Goal: Book appointment/travel/reservation

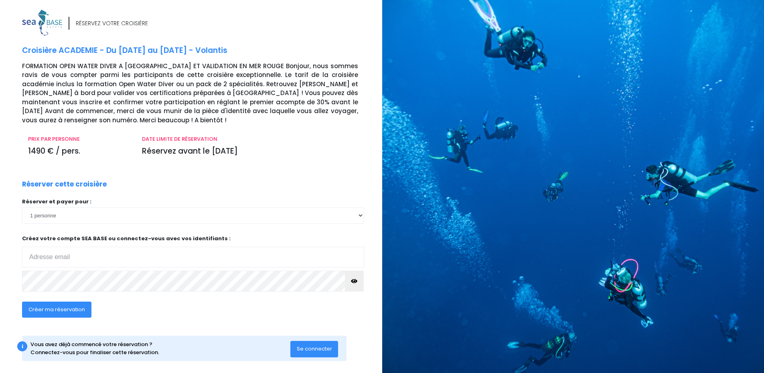
click at [84, 260] on input "email" at bounding box center [193, 257] width 342 height 21
type input "[PERSON_NAME][EMAIL_ADDRESS][DOMAIN_NAME]"
click at [362, 282] on button "button" at bounding box center [354, 281] width 19 height 21
click at [361, 282] on button "button" at bounding box center [354, 281] width 19 height 21
click at [64, 311] on span "Créer ma réservation" at bounding box center [56, 310] width 57 height 8
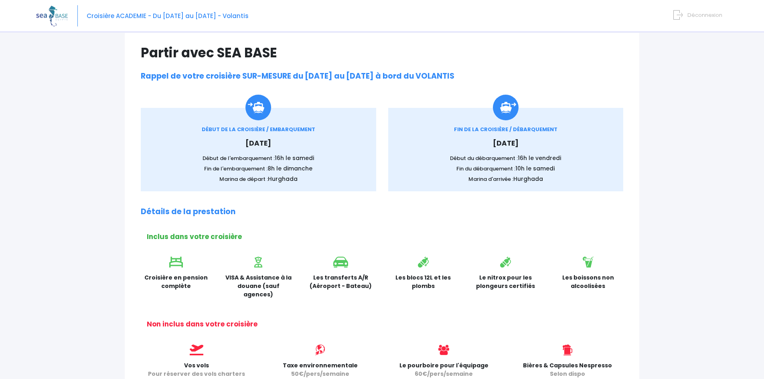
scroll to position [80, 0]
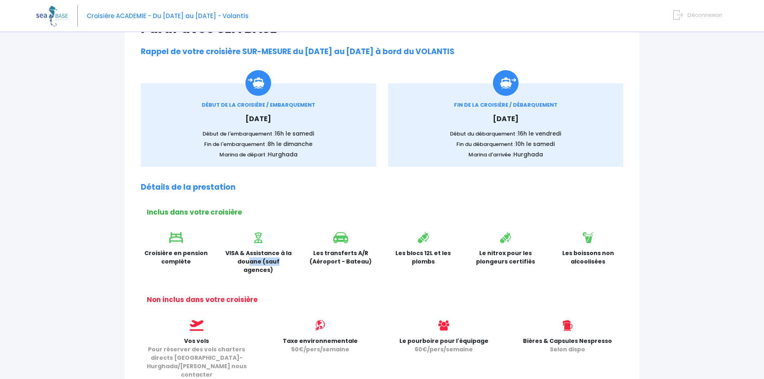
drag, startPoint x: 265, startPoint y: 253, endPoint x: 300, endPoint y: 250, distance: 35.0
click at [298, 250] on div "VISA & Assistance à la douane (sauf agences)" at bounding box center [258, 255] width 83 height 47
drag, startPoint x: 335, startPoint y: 247, endPoint x: 427, endPoint y: 245, distance: 91.8
click at [427, 245] on div "Croisière en pension complète VISA & Assistance à la douane (sauf agences) Les …" at bounding box center [382, 255] width 494 height 47
click at [438, 251] on p "Les blocs 12L et les plombs" at bounding box center [423, 257] width 71 height 17
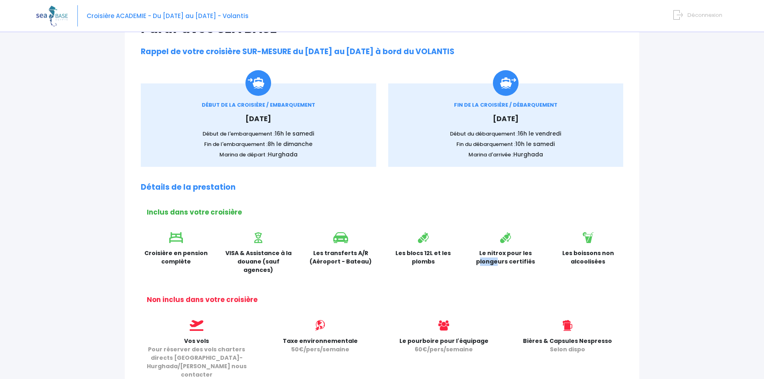
drag, startPoint x: 501, startPoint y: 252, endPoint x: 513, endPoint y: 251, distance: 12.1
click at [513, 251] on p "Le nitrox pour les plongeurs certifiés" at bounding box center [505, 257] width 71 height 17
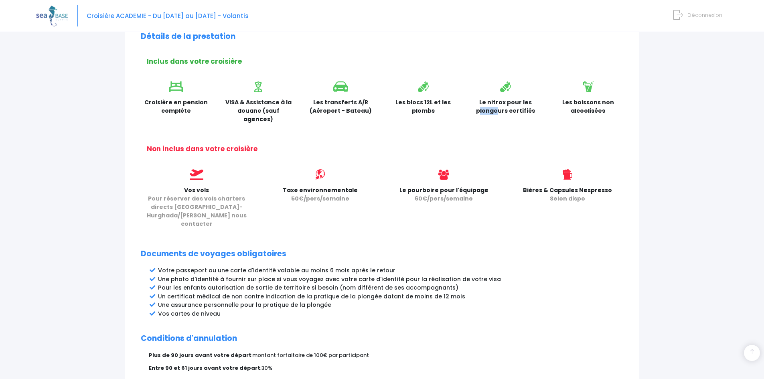
scroll to position [281, 0]
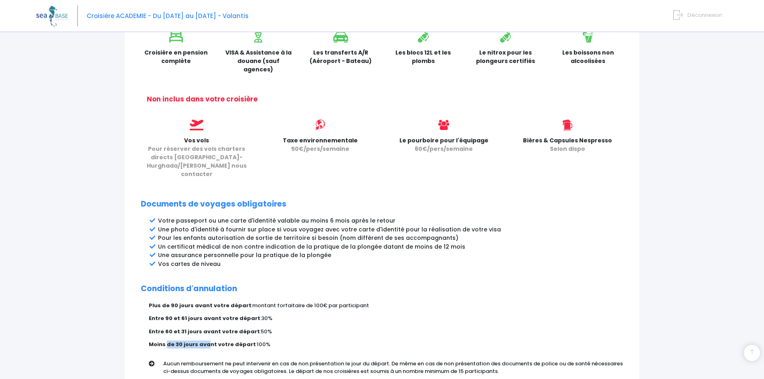
drag, startPoint x: 166, startPoint y: 328, endPoint x: 225, endPoint y: 326, distance: 59.8
click at [208, 340] on strong "Moins de 30 jours avant votre départ" at bounding box center [202, 344] width 107 height 8
click at [236, 340] on strong "Moins de 30 jours avant votre départ" at bounding box center [202, 344] width 107 height 8
drag, startPoint x: 268, startPoint y: 284, endPoint x: 301, endPoint y: 286, distance: 33.4
click at [301, 286] on div "Partir avec SEA BASE Rappel de votre croisière SUR-MESURE du 29/08/2026 au 05/0…" at bounding box center [382, 100] width 514 height 585
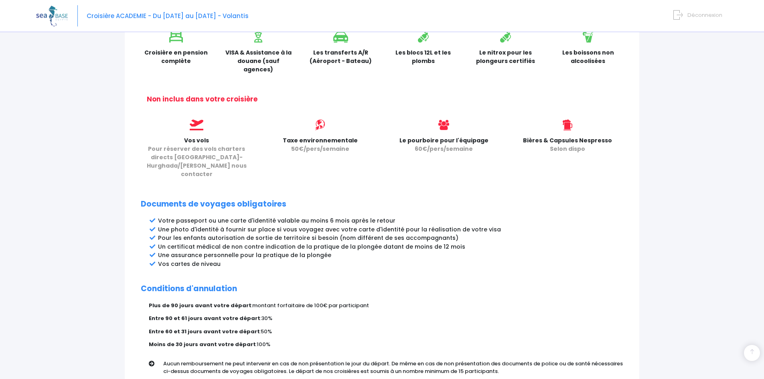
click at [323, 302] on span "montant forfaitaire de 100€ par participant" at bounding box center [310, 306] width 117 height 8
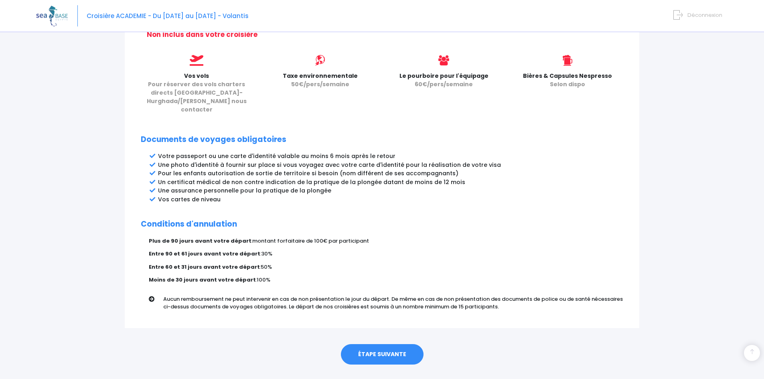
scroll to position [346, 0]
drag, startPoint x: 260, startPoint y: 282, endPoint x: 370, endPoint y: 279, distance: 110.3
click at [370, 294] on p "Aucun remboursement ne peut intervenir en cas de non présentation le jour du dé…" at bounding box center [396, 302] width 466 height 16
drag, startPoint x: 399, startPoint y: 279, endPoint x: 515, endPoint y: 281, distance: 116.3
click at [515, 294] on p "Aucun remboursement ne peut intervenir en cas de non présentation le jour du dé…" at bounding box center [396, 302] width 466 height 16
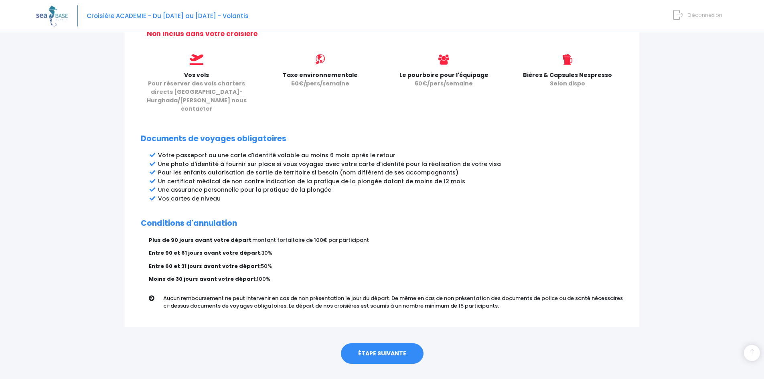
click at [530, 294] on p "Aucun remboursement ne peut intervenir en cas de non présentation le jour du dé…" at bounding box center [396, 302] width 466 height 16
click at [409, 343] on link "ÉTAPE SUIVANTE" at bounding box center [382, 353] width 83 height 21
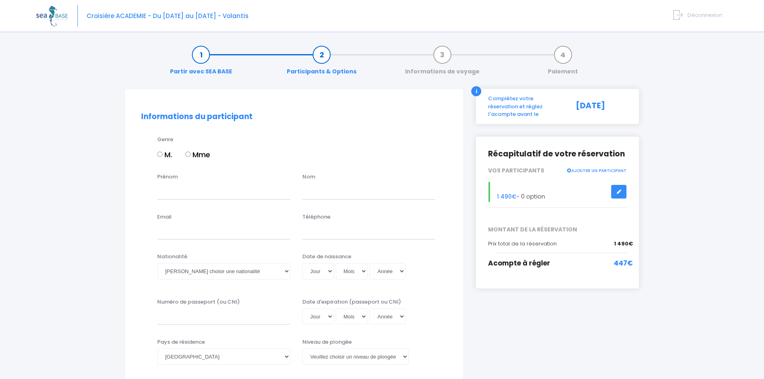
click at [158, 153] on input "M." at bounding box center [159, 154] width 5 height 5
radio input "true"
click at [183, 190] on input "Prénom" at bounding box center [223, 191] width 133 height 16
type input "Thomas"
click at [321, 183] on div "Nom" at bounding box center [368, 186] width 145 height 26
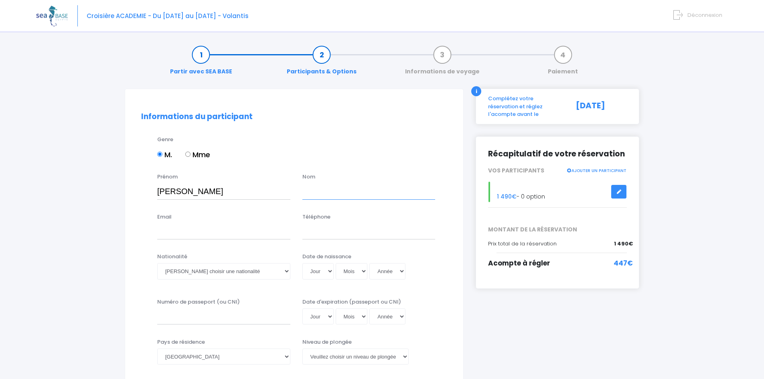
click at [326, 191] on input "text" at bounding box center [368, 191] width 133 height 16
type input "FAQUIN"
click at [210, 244] on div "Email Téléphone" at bounding box center [294, 229] width 318 height 32
click at [208, 236] on input "Email" at bounding box center [223, 231] width 133 height 16
type input "[PERSON_NAME][EMAIL_ADDRESS][DOMAIN_NAME]"
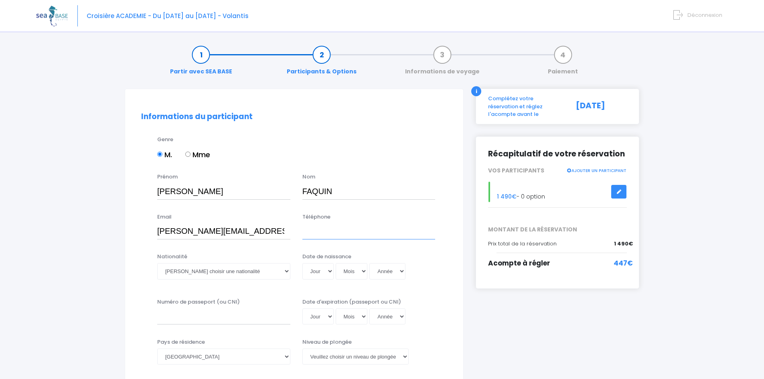
click at [330, 227] on input "Téléphone" at bounding box center [368, 231] width 133 height 16
type input "0782175104"
click at [219, 273] on select "Veuillez choisir une nationalité Afghane Albanaise Algerienne Allemande America…" at bounding box center [223, 271] width 133 height 16
select select "Française"
click at [157, 263] on select "Veuillez choisir une nationalité Afghane Albanaise Algerienne Allemande America…" at bounding box center [223, 271] width 133 height 16
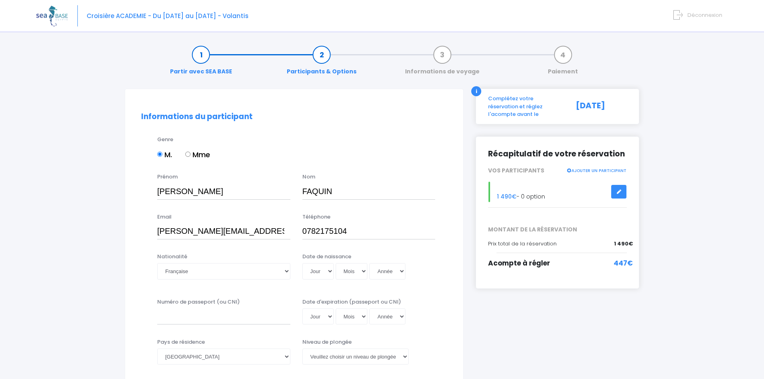
click at [330, 272] on select "Jour 01 02 03 04 05 06 07 08 09 10 11 12 13 14 15 16 17 18 19 20 21 22 23 24 25…" at bounding box center [317, 271] width 31 height 16
select select "30"
click at [302, 263] on select "Jour 01 02 03 04 05 06 07 08 09 10 11 12 13 14 15 16 17 18 19 20 21 22 23 24 25…" at bounding box center [317, 271] width 31 height 16
click at [347, 268] on select "Mois 01 02 03 04 05 06 07 08 09 10 11 12" at bounding box center [352, 271] width 32 height 16
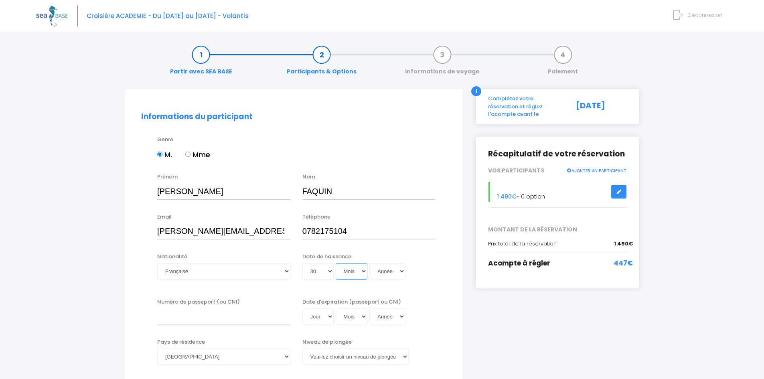
select select "04"
click at [336, 263] on select "Mois 01 02 03 04 05 06 07 08 09 10 11 12" at bounding box center [352, 271] width 32 height 16
click at [383, 270] on select "Année 2045 2044 2043 2042 2041 2040 2039 2038 2037 2036 2035 2034 2033 2032 203…" at bounding box center [387, 271] width 36 height 16
select select "2002"
click at [369, 263] on select "Année 2045 2044 2043 2042 2041 2040 2039 2038 2037 2036 2035 2034 2033 2032 203…" at bounding box center [387, 271] width 36 height 16
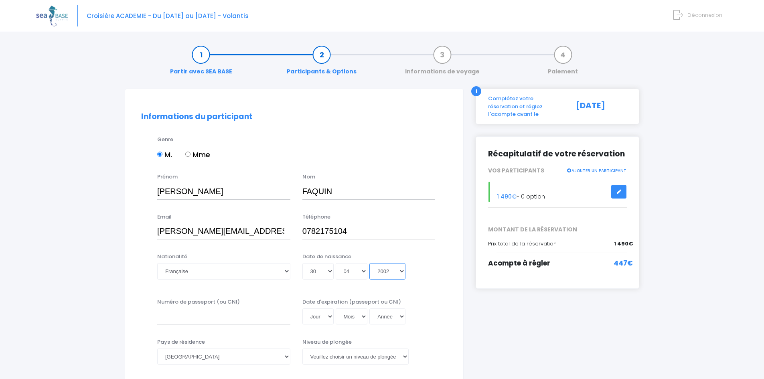
type input "[DATE]"
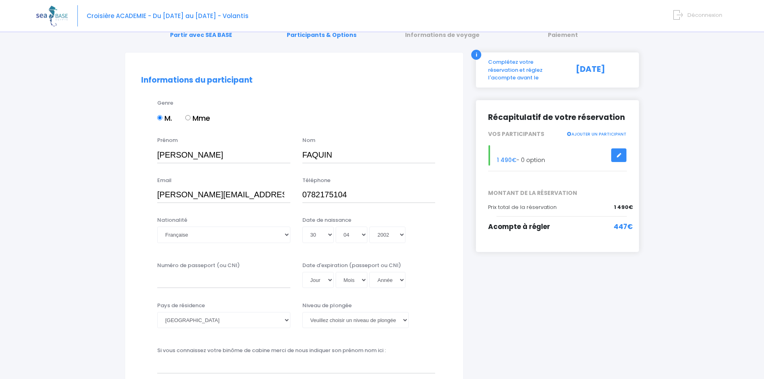
scroll to position [40, 0]
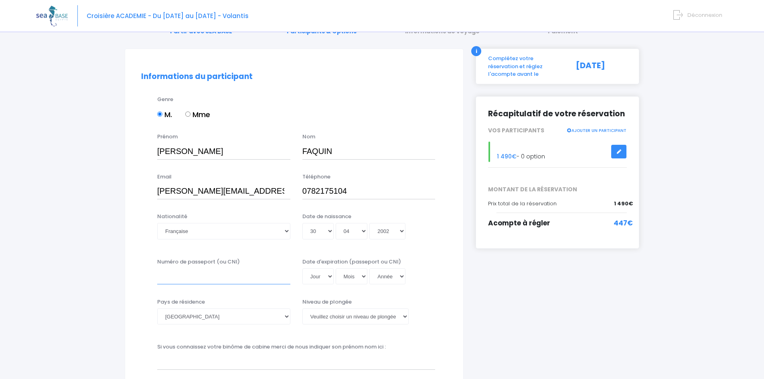
click at [252, 275] on input "Numéro de passeport (ou CNI)" at bounding box center [223, 276] width 133 height 16
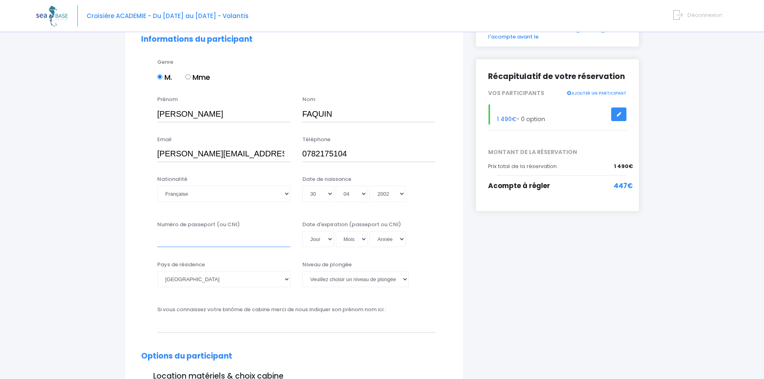
scroll to position [80, 0]
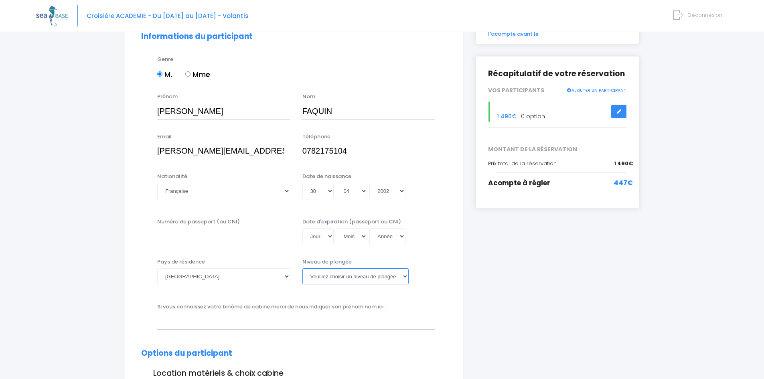
click at [343, 277] on select "Veuillez choisir un niveau de plongée Non plongeur Junior OW diver Adventure OW…" at bounding box center [355, 276] width 106 height 16
select select "PADI Open Water diver"
click at [302, 268] on select "Veuillez choisir un niveau de plongée Non plongeur Junior OW diver Adventure OW…" at bounding box center [355, 276] width 106 height 16
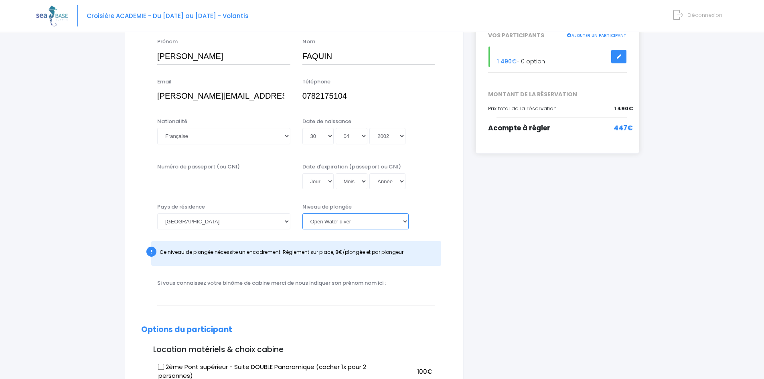
scroll to position [160, 0]
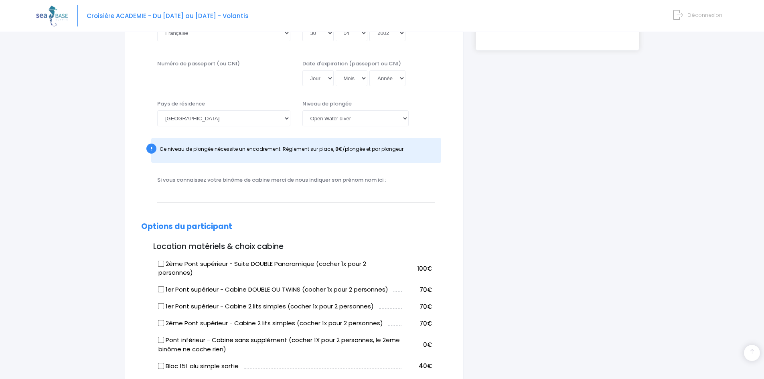
scroll to position [241, 0]
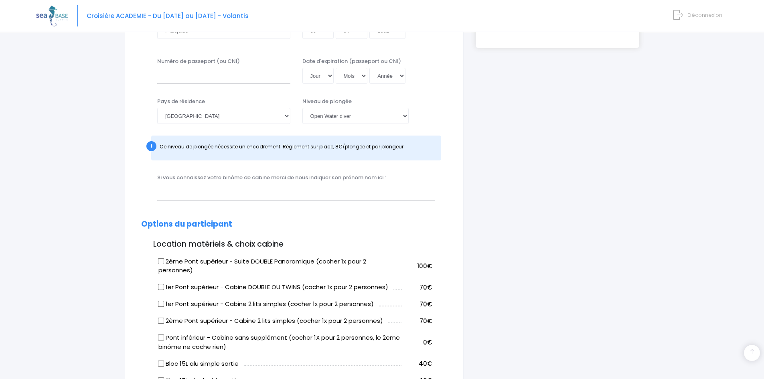
click at [151, 146] on div "!" at bounding box center [151, 146] width 10 height 10
drag, startPoint x: 252, startPoint y: 148, endPoint x: 287, endPoint y: 148, distance: 34.9
click at [287, 148] on span "Ce niveau de plongée nécessite un encadrement. Règlement sur place, 8€/plongée …" at bounding box center [282, 146] width 245 height 7
drag, startPoint x: 312, startPoint y: 148, endPoint x: 337, endPoint y: 148, distance: 25.3
click at [337, 148] on span "Ce niveau de plongée nécessite un encadrement. Règlement sur place, 8€/plongée …" at bounding box center [282, 146] width 245 height 7
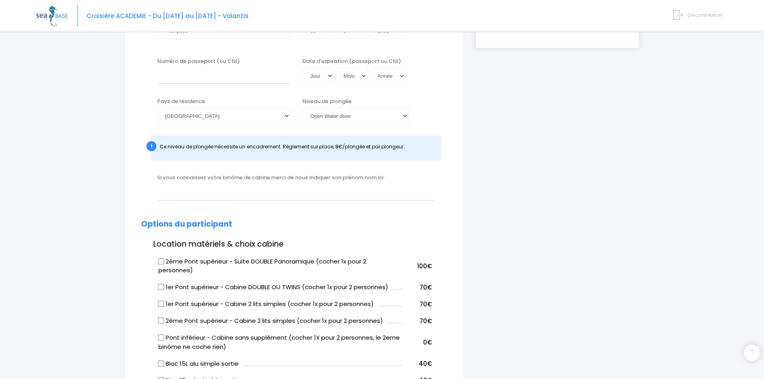
click at [353, 150] on span "Ce niveau de plongée nécessite un encadrement. Règlement sur place, 8€/plongée …" at bounding box center [282, 146] width 245 height 7
drag, startPoint x: 356, startPoint y: 145, endPoint x: 379, endPoint y: 146, distance: 23.3
click at [379, 146] on span "Ce niveau de plongée nécessite un encadrement. Règlement sur place, 8€/plongée …" at bounding box center [282, 146] width 245 height 7
click at [395, 147] on span "Ce niveau de plongée nécessite un encadrement. Règlement sur place, 8€/plongée …" at bounding box center [282, 146] width 245 height 7
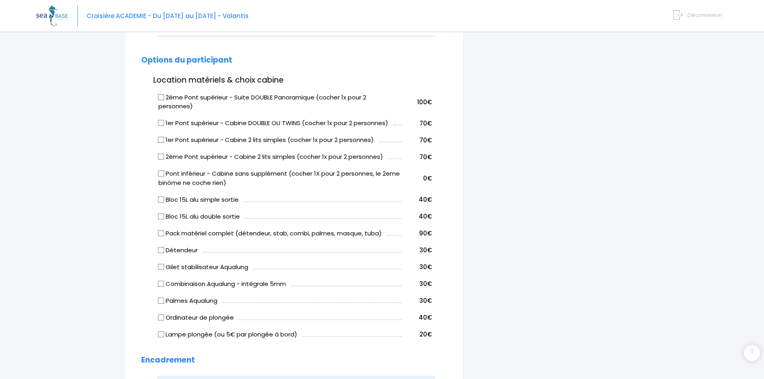
scroll to position [401, 0]
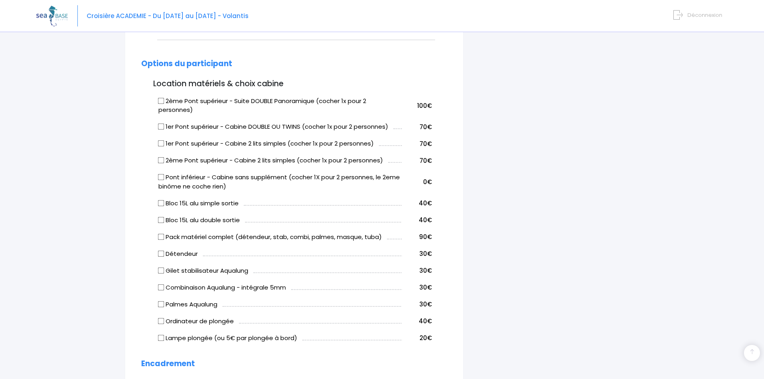
drag, startPoint x: 174, startPoint y: 221, endPoint x: 203, endPoint y: 225, distance: 29.5
click at [203, 225] on td "Bloc 15L alu double sortie" at bounding box center [278, 219] width 245 height 17
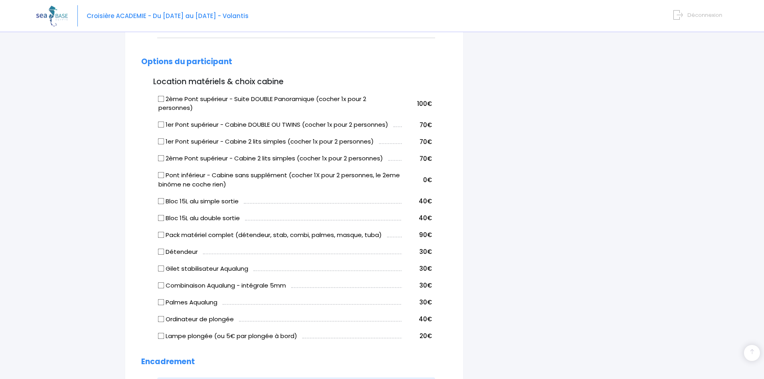
scroll to position [441, 0]
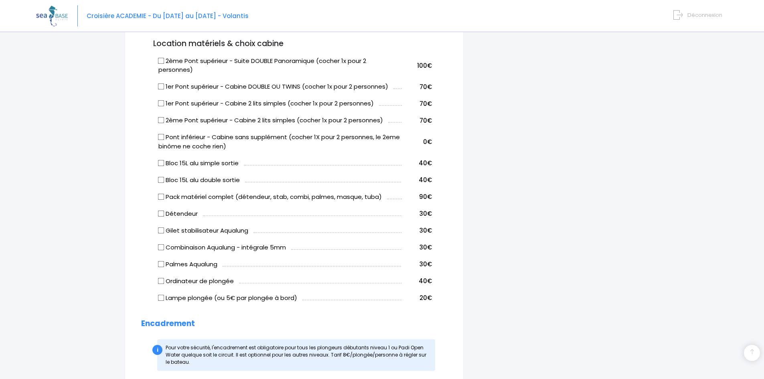
click at [585, 245] on div "i Complétez votre réservation et réglez l'acompte avant le 31/08/2025 Récapitul…" at bounding box center [558, 160] width 176 height 1025
click at [156, 215] on form "Informations du participant Genre M. Mme Prénom Thomas Nom FAQUIN 01" at bounding box center [294, 165] width 306 height 989
click at [159, 215] on input "Détendeur" at bounding box center [161, 213] width 6 height 6
checkbox input "true"
click at [161, 230] on input "Gilet stabilisateur Aqualung" at bounding box center [161, 230] width 6 height 6
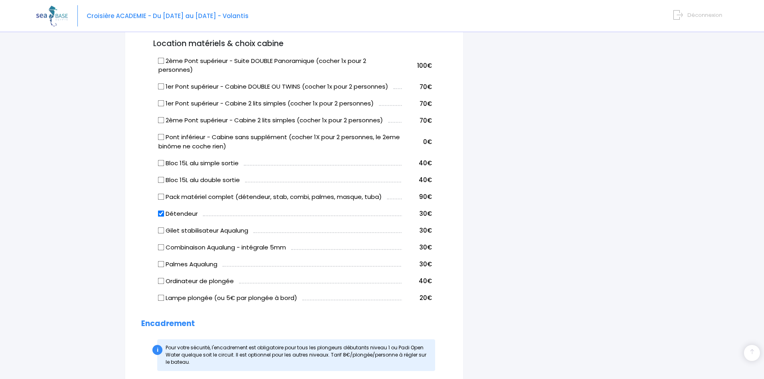
checkbox input "true"
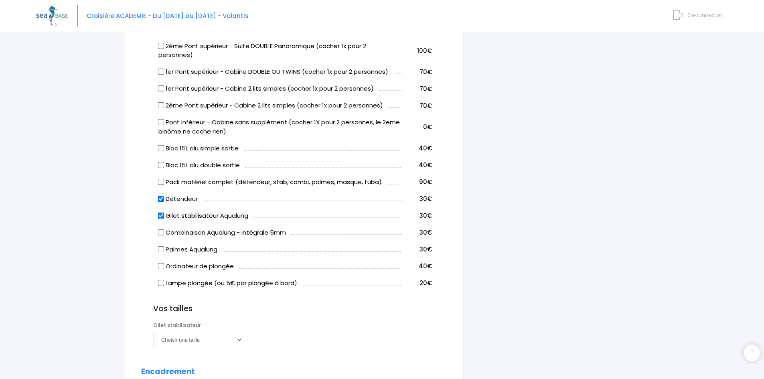
scroll to position [481, 0]
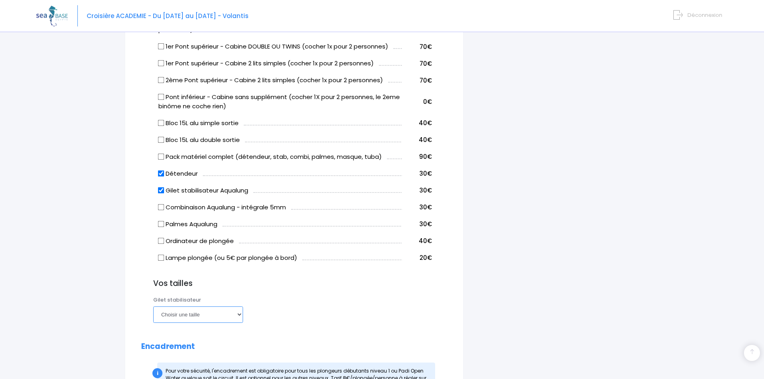
click at [239, 314] on select "Choisir une taille XXS XS S M ML L XL XXL" at bounding box center [198, 314] width 90 height 16
select select "M"
click at [153, 306] on select "Choisir une taille XXS XS S M ML L XL XXL" at bounding box center [198, 314] width 90 height 16
click at [312, 312] on div "Palmes Choisir une taille 36/37 38/39 40/41 42/43 44/45 46/47 Combinaison Chois…" at bounding box center [300, 312] width 306 height 32
click at [163, 257] on input "Lampe plongée (ou 5€ par plongée à bord)" at bounding box center [161, 257] width 6 height 6
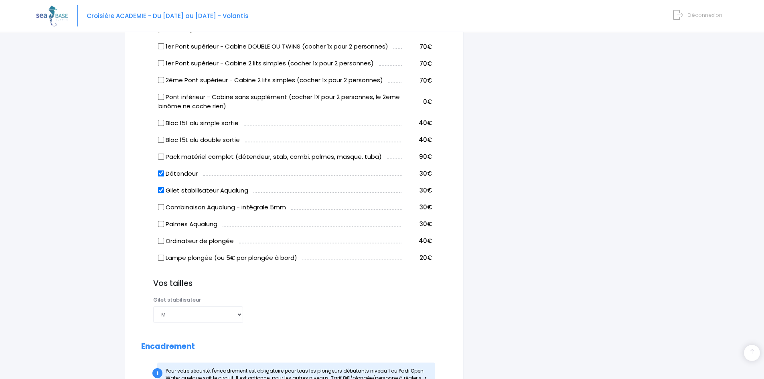
checkbox input "true"
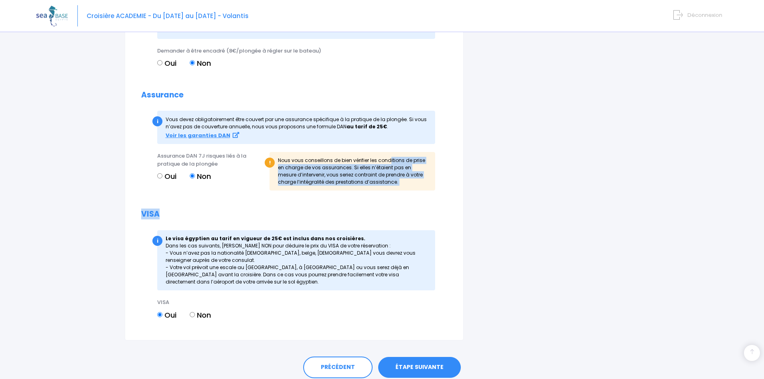
scroll to position [842, 0]
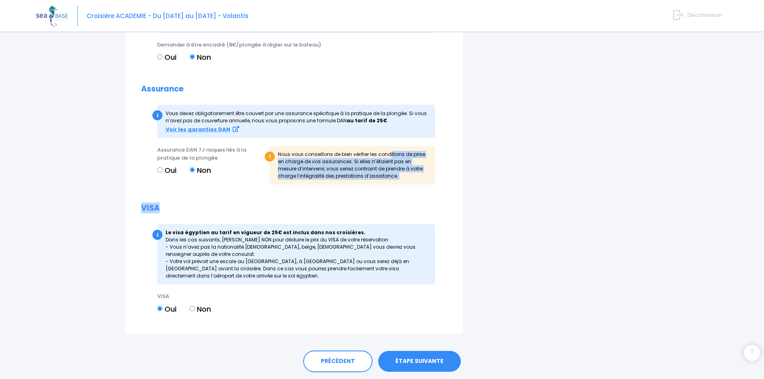
drag, startPoint x: 304, startPoint y: 193, endPoint x: 348, endPoint y: 203, distance: 46.0
click at [325, 180] on div "! Nous vous conseillons de bien vérifier les conditions de prise en charge de v…" at bounding box center [352, 165] width 166 height 38
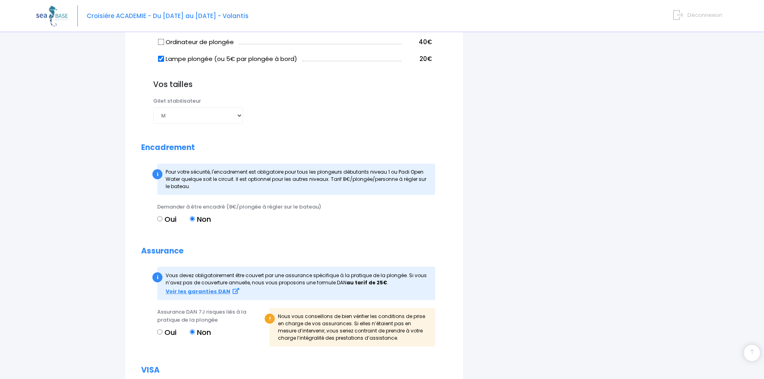
scroll to position [707, 0]
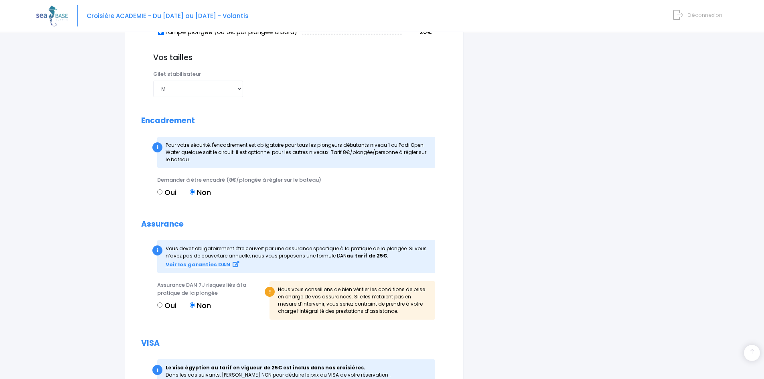
click at [168, 303] on label "Oui" at bounding box center [166, 305] width 19 height 11
click at [162, 303] on input "Oui" at bounding box center [159, 304] width 5 height 5
radio input "true"
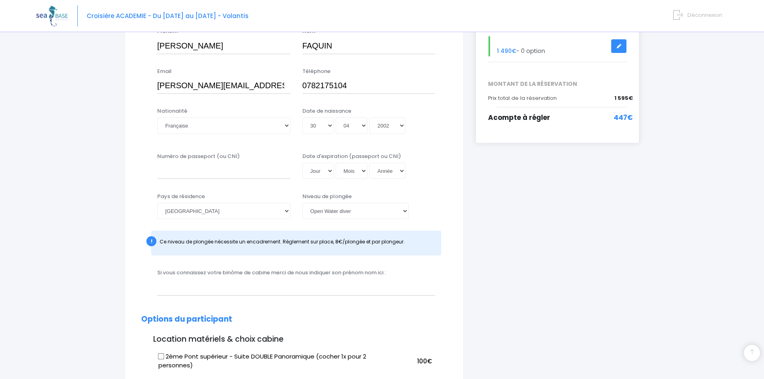
scroll to position [120, 0]
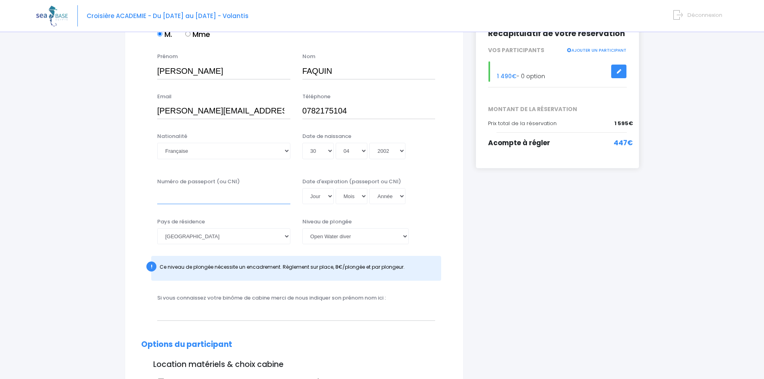
click at [224, 194] on input "Numéro de passeport (ou CNI)" at bounding box center [223, 196] width 133 height 16
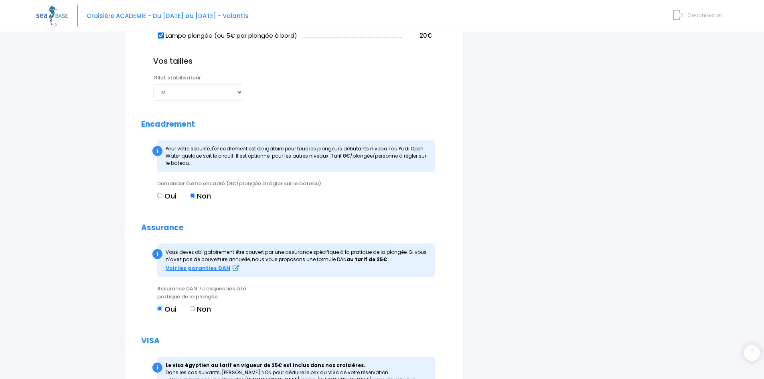
scroll to position [701, 0]
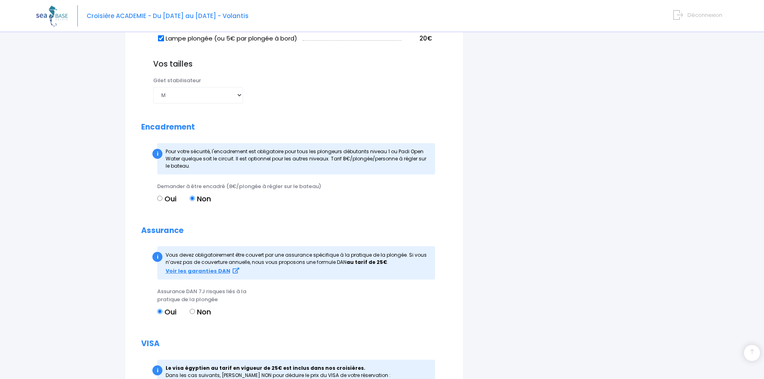
click at [157, 149] on div "i" at bounding box center [157, 154] width 10 height 10
drag, startPoint x: 248, startPoint y: 159, endPoint x: 325, endPoint y: 158, distance: 77.0
click at [325, 158] on span "Pour votre sécurité, l'encadrement est obligatoire pour tous les plongeurs débu…" at bounding box center [296, 158] width 261 height 21
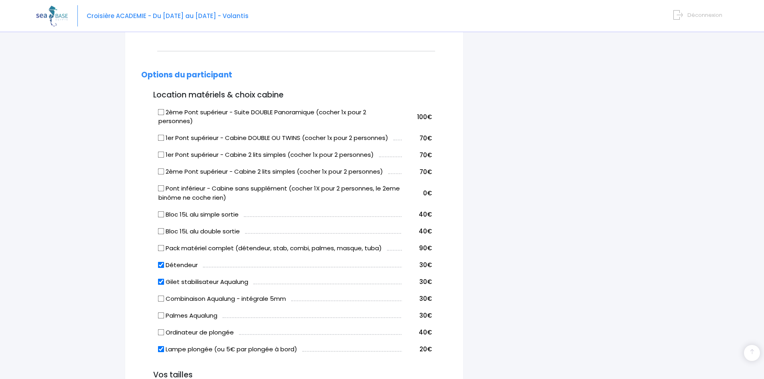
scroll to position [340, 0]
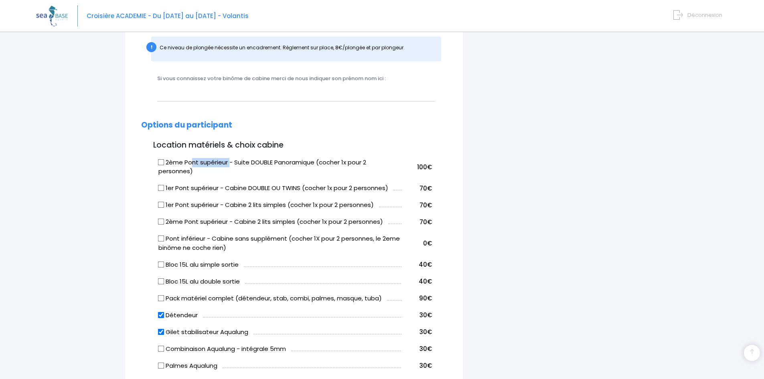
drag, startPoint x: 189, startPoint y: 160, endPoint x: 230, endPoint y: 160, distance: 40.5
click at [230, 160] on label "2ème Pont supérieur - Suite DOUBLE Panoramique (cocher 1x pour 2 personnes)" at bounding box center [279, 167] width 243 height 18
drag, startPoint x: 247, startPoint y: 161, endPoint x: 333, endPoint y: 164, distance: 85.9
click at [333, 164] on label "2ème Pont supérieur - Suite DOUBLE Panoramique (cocher 1x pour 2 personnes)" at bounding box center [279, 167] width 243 height 18
drag, startPoint x: 184, startPoint y: 186, endPoint x: 206, endPoint y: 186, distance: 21.3
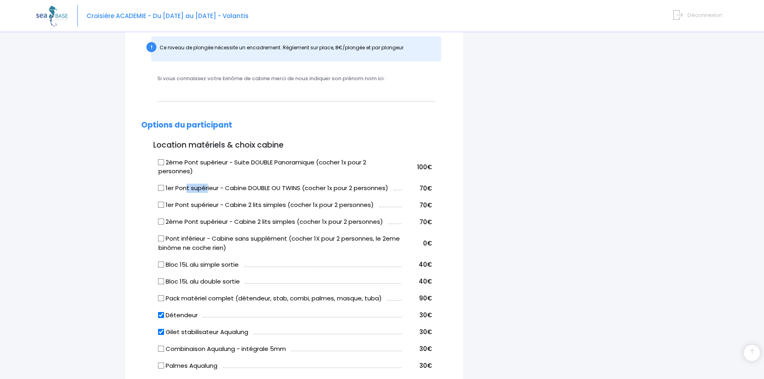
click at [206, 186] on label "1er Pont supérieur - Cabine DOUBLE OU TWINS (cocher 1x pour 2 personnes)" at bounding box center [273, 188] width 230 height 9
drag, startPoint x: 236, startPoint y: 186, endPoint x: 293, endPoint y: 190, distance: 57.1
click at [293, 190] on label "1er Pont supérieur - Cabine DOUBLE OU TWINS (cocher 1x pour 2 personnes)" at bounding box center [273, 188] width 230 height 9
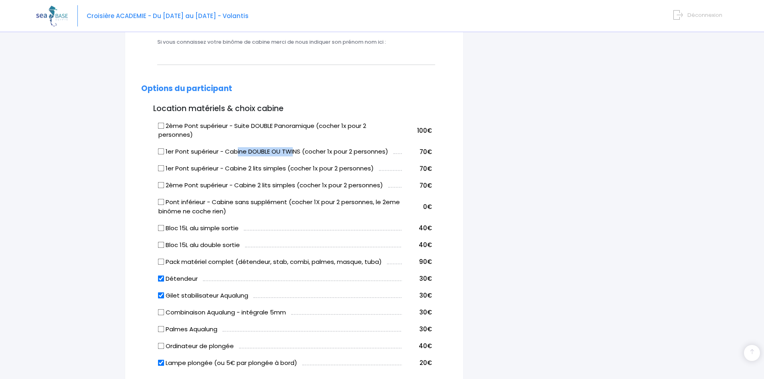
scroll to position [380, 0]
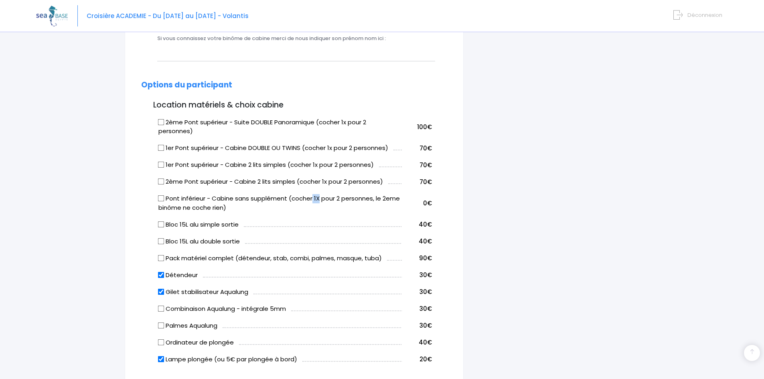
drag, startPoint x: 313, startPoint y: 200, endPoint x: 319, endPoint y: 198, distance: 6.0
click at [319, 198] on label "Pont inférieur - Cabine sans supplément (cocher 1X pour 2 personnes, le 2eme bi…" at bounding box center [279, 203] width 243 height 18
drag, startPoint x: 215, startPoint y: 199, endPoint x: 291, endPoint y: 201, distance: 76.6
click at [291, 201] on label "Pont inférieur - Cabine sans supplément (cocher 1X pour 2 personnes, le 2eme bi…" at bounding box center [279, 203] width 243 height 18
click at [304, 200] on label "Pont inférieur - Cabine sans supplément (cocher 1X pour 2 personnes, le 2eme bi…" at bounding box center [279, 203] width 243 height 18
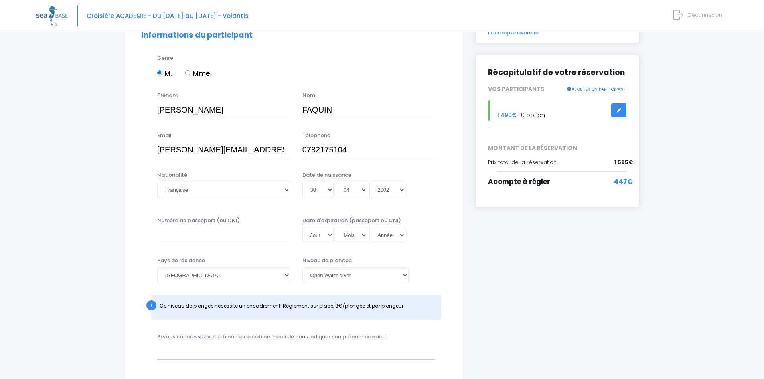
scroll to position [120, 0]
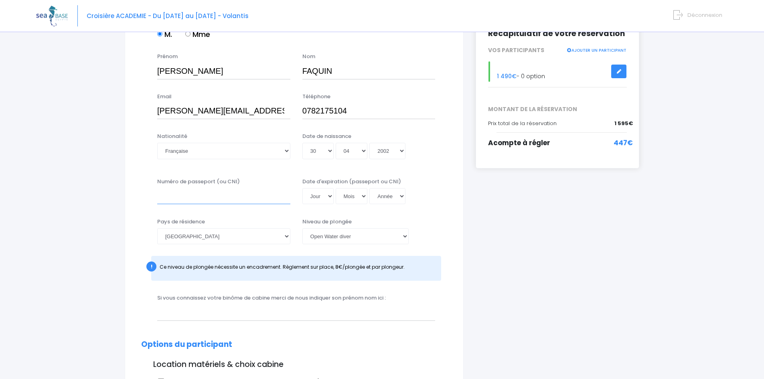
click at [236, 200] on input "Numéro de passeport (ou CNI)" at bounding box center [223, 196] width 133 height 16
type input "23CE93668"
click at [318, 191] on select "Jour 01 02 03 04 05 06 07 08 09 10 11 12 13 14 15 16 17 18 19 20 21 22 23 24 25…" at bounding box center [317, 196] width 31 height 16
select select "21"
click at [302, 188] on select "Jour 01 02 03 04 05 06 07 08 09 10 11 12 13 14 15 16 17 18 19 20 21 22 23 24 25…" at bounding box center [317, 196] width 31 height 16
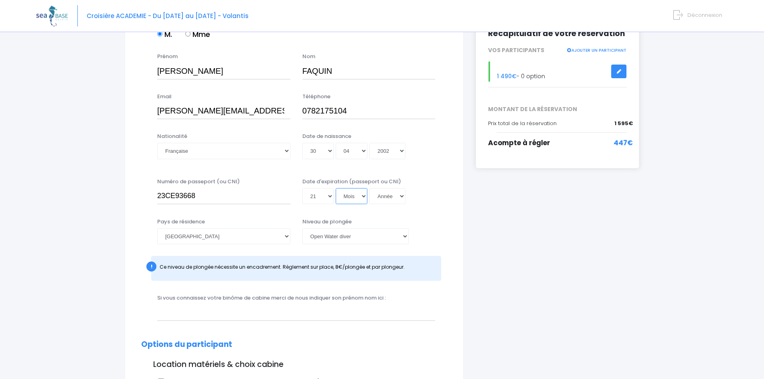
click at [362, 198] on select "Mois 01 02 03 04 05 06 07 08 09 10 11 12" at bounding box center [352, 196] width 32 height 16
select select "02"
click at [336, 188] on select "Mois 01 02 03 04 05 06 07 08 09 10 11 12" at bounding box center [352, 196] width 32 height 16
click at [390, 197] on select "Année 2045 2044 2043 2042 2041 2040 2039 2038 2037 2036 2035 2034 2033 2032 203…" at bounding box center [387, 196] width 36 height 16
select select "2033"
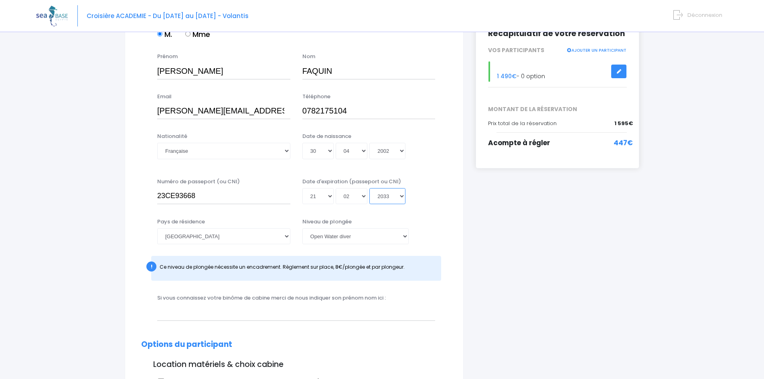
click at [369, 188] on select "Année 2045 2044 2043 2042 2041 2040 2039 2038 2037 2036 2035 2034 2033 2032 203…" at bounding box center [387, 196] width 36 height 16
type input "[DATE]"
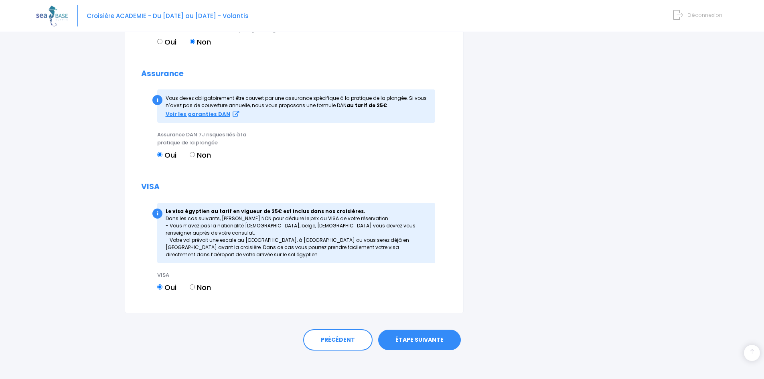
scroll to position [861, 0]
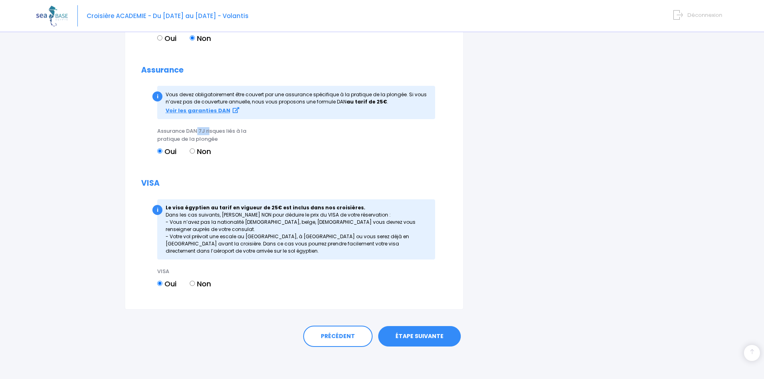
drag, startPoint x: 196, startPoint y: 127, endPoint x: 211, endPoint y: 129, distance: 14.2
click at [242, 130] on span "Assurance DAN 7J risques liés à la pratique de la plongée" at bounding box center [201, 135] width 89 height 16
click at [441, 336] on link "ÉTAPE SUIVANTE" at bounding box center [419, 336] width 83 height 21
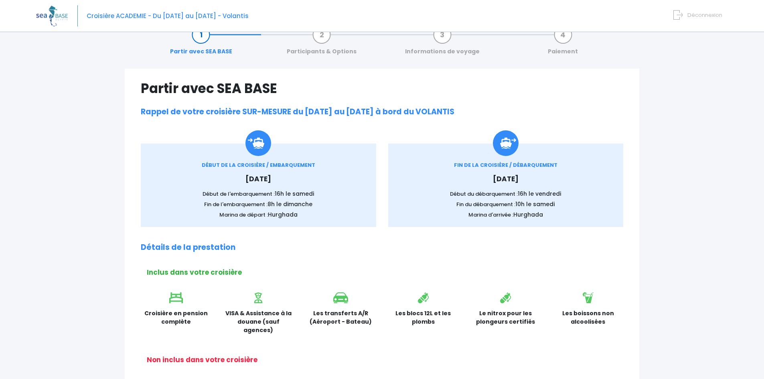
scroll to position [120, 0]
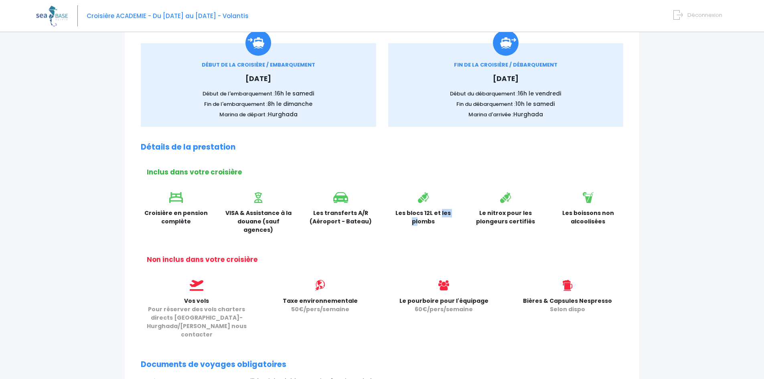
drag, startPoint x: 407, startPoint y: 214, endPoint x: 425, endPoint y: 214, distance: 17.2
click at [425, 214] on p "Les blocs 12L et les plombs" at bounding box center [423, 217] width 71 height 17
drag, startPoint x: 434, startPoint y: 214, endPoint x: 442, endPoint y: 215, distance: 8.1
click at [442, 215] on p "Les blocs 12L et les plombs" at bounding box center [423, 217] width 71 height 17
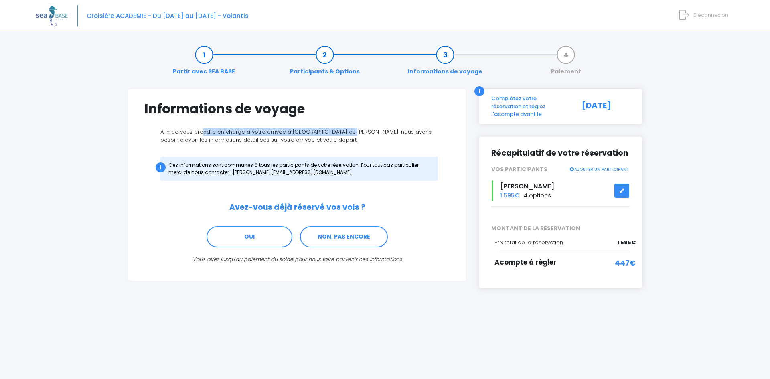
drag, startPoint x: 203, startPoint y: 130, endPoint x: 347, endPoint y: 132, distance: 144.0
click at [347, 132] on p "Afin de vous prendre en charge à votre arrivée à Hurghada ou Marsa Alam, nous a…" at bounding box center [297, 136] width 306 height 16
drag, startPoint x: 213, startPoint y: 169, endPoint x: 347, endPoint y: 166, distance: 134.0
click at [347, 166] on div "i Ces informations sont communes à tous les participants de votre réservation. …" at bounding box center [299, 169] width 278 height 24
click at [324, 176] on div "i Ces informations sont communes à tous les participants de votre réservation. …" at bounding box center [299, 169] width 278 height 24
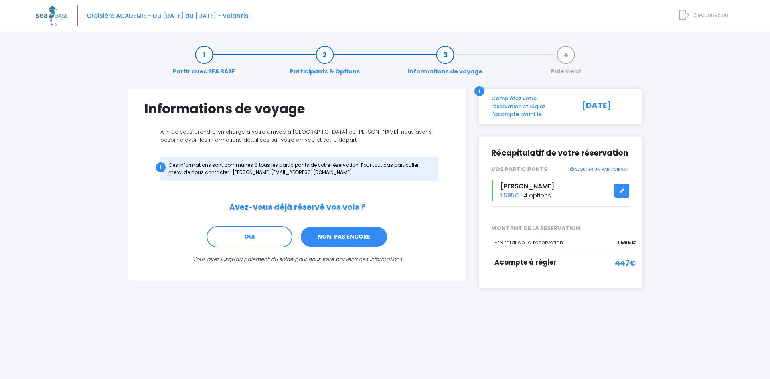
click at [351, 240] on link "NON, PAS ENCORE" at bounding box center [344, 237] width 88 height 22
click at [345, 239] on link "NON, PAS ENCORE" at bounding box center [344, 237] width 88 height 22
click at [338, 234] on link "NON, PAS ENCORE" at bounding box center [344, 237] width 88 height 22
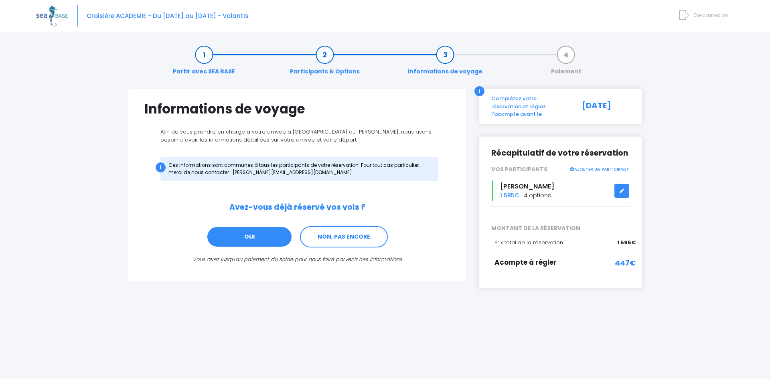
click at [244, 234] on link "OUI" at bounding box center [250, 237] width 86 height 22
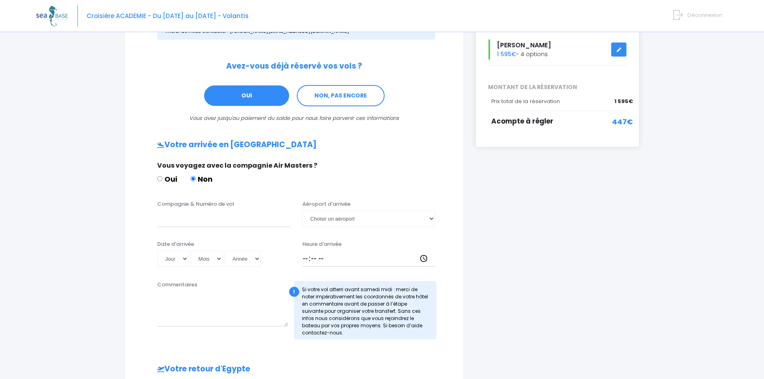
scroll to position [81, 0]
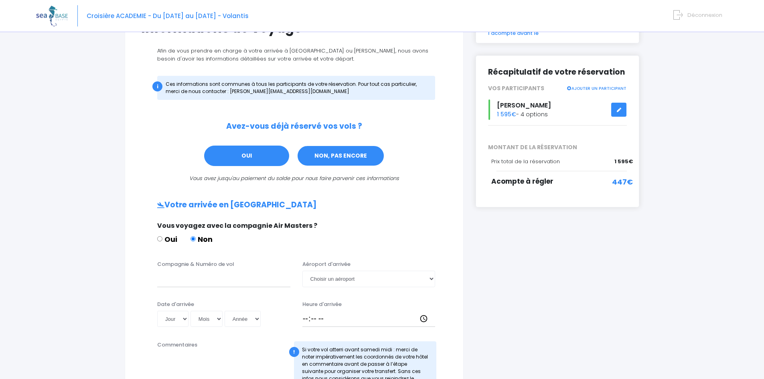
click at [340, 155] on link "NON, PAS ENCORE" at bounding box center [341, 156] width 88 height 22
click at [362, 156] on link "NON, PAS ENCORE" at bounding box center [341, 156] width 88 height 22
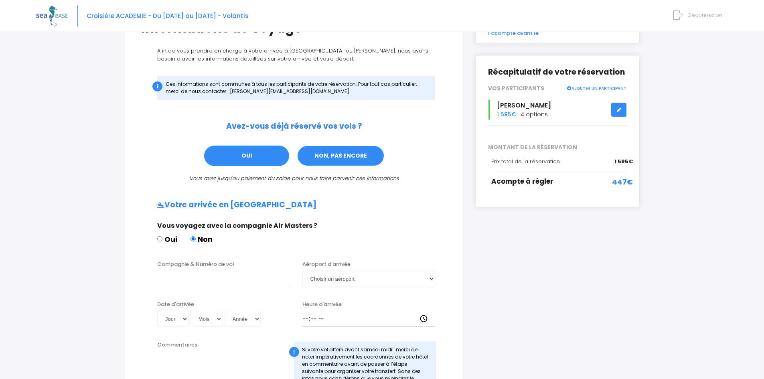
click at [362, 156] on link "NON, PAS ENCORE" at bounding box center [341, 156] width 88 height 22
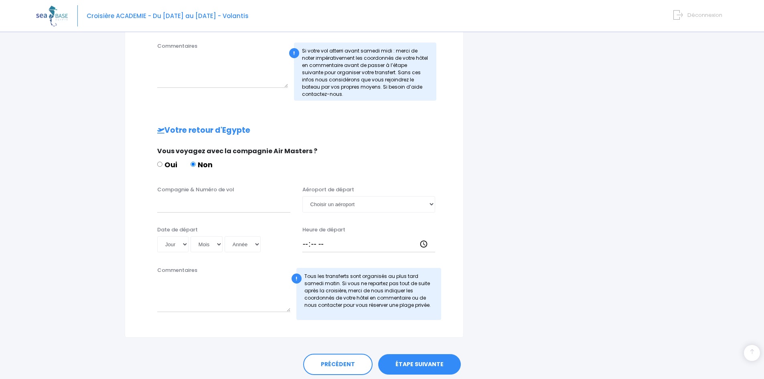
scroll to position [408, 0]
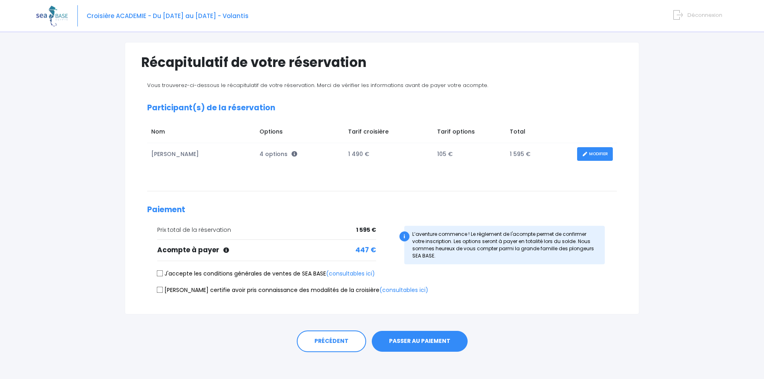
scroll to position [52, 0]
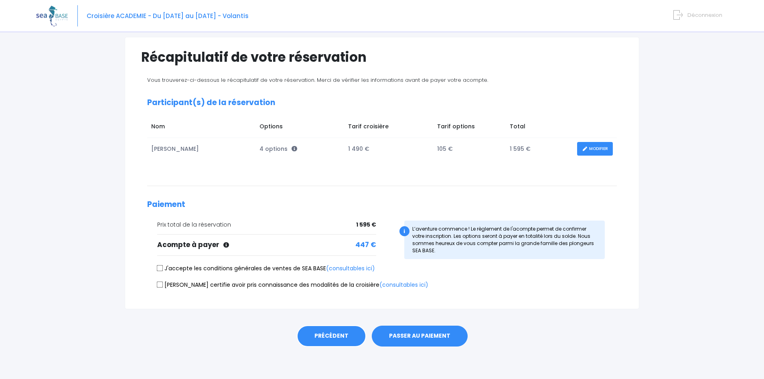
click at [334, 335] on link "PRÉCÉDENT" at bounding box center [331, 336] width 69 height 22
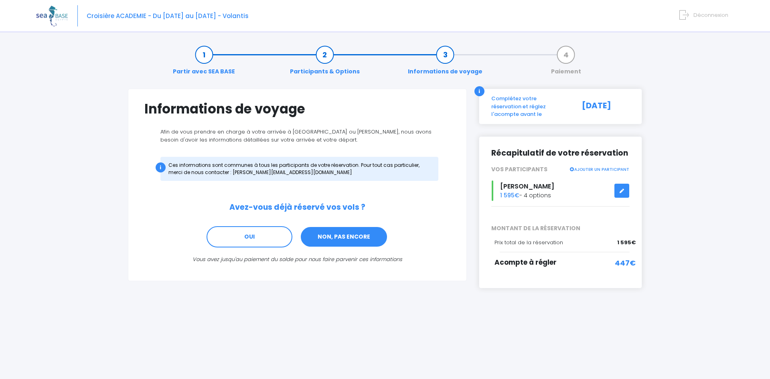
click at [317, 243] on link "NON, PAS ENCORE" at bounding box center [344, 237] width 88 height 22
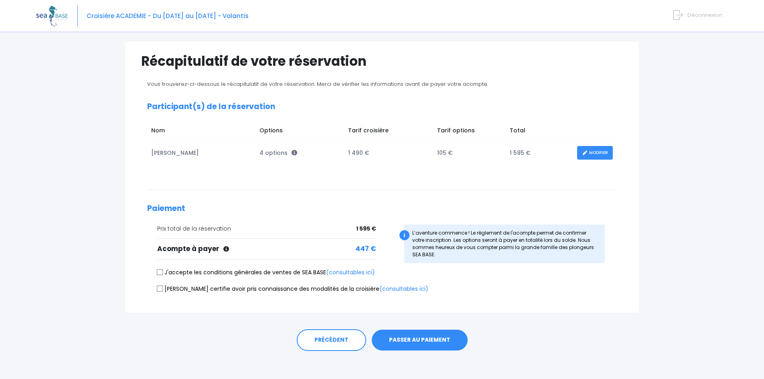
scroll to position [52, 0]
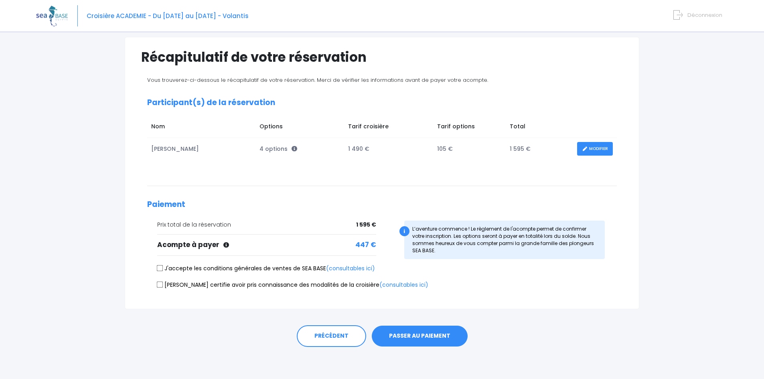
click at [605, 144] on link "MODIFIER" at bounding box center [595, 149] width 36 height 14
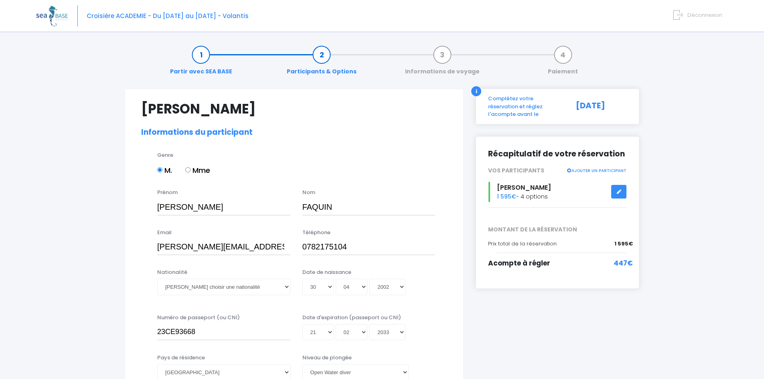
select select "PADI Open Water diver"
select select "M"
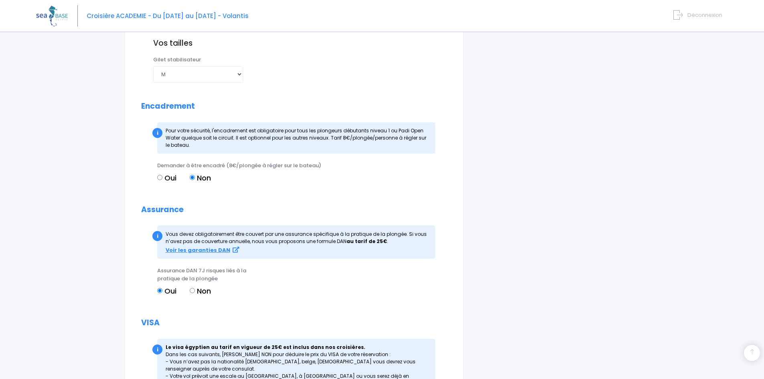
scroll to position [762, 0]
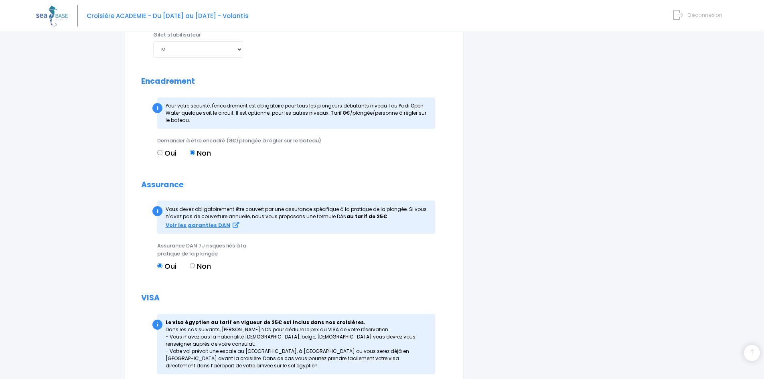
click at [156, 105] on div "i" at bounding box center [157, 108] width 10 height 10
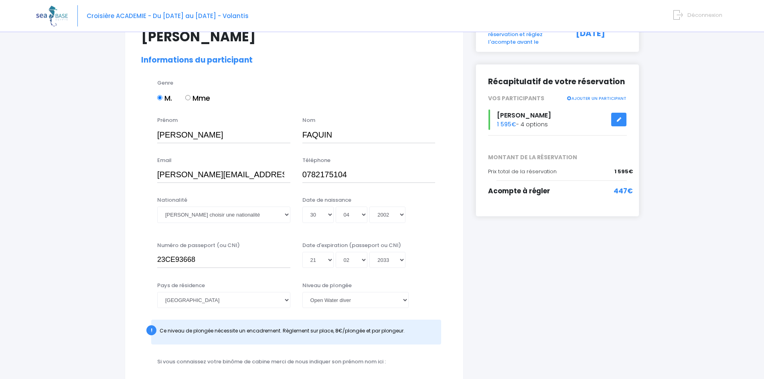
scroll to position [75, 0]
